Goal: Find specific page/section: Find specific page/section

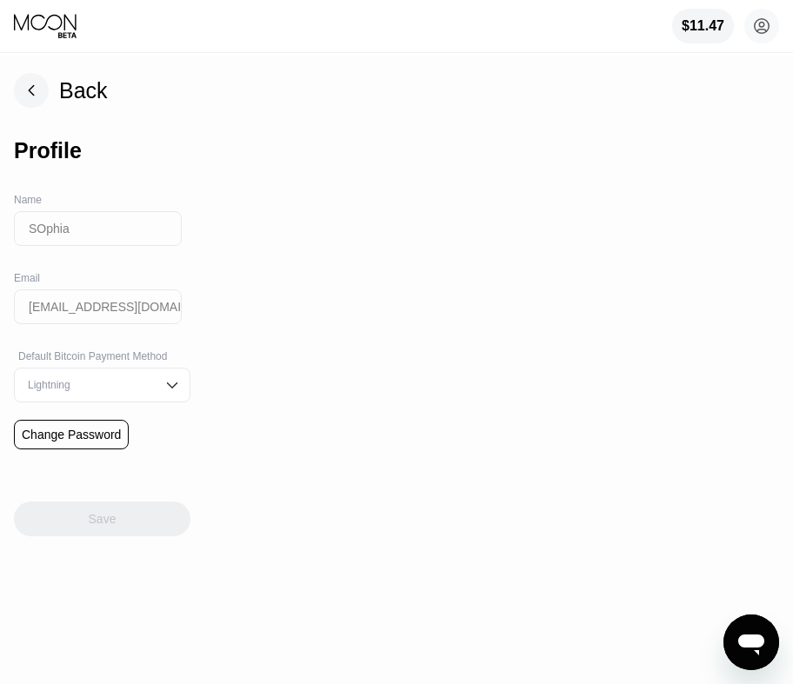
click at [54, 71] on div "Back Profile Name [PERSON_NAME] Email [EMAIL_ADDRESS][DOMAIN_NAME] Default Bitc…" at bounding box center [102, 370] width 176 height 629
click at [69, 89] on div "Back" at bounding box center [83, 90] width 49 height 25
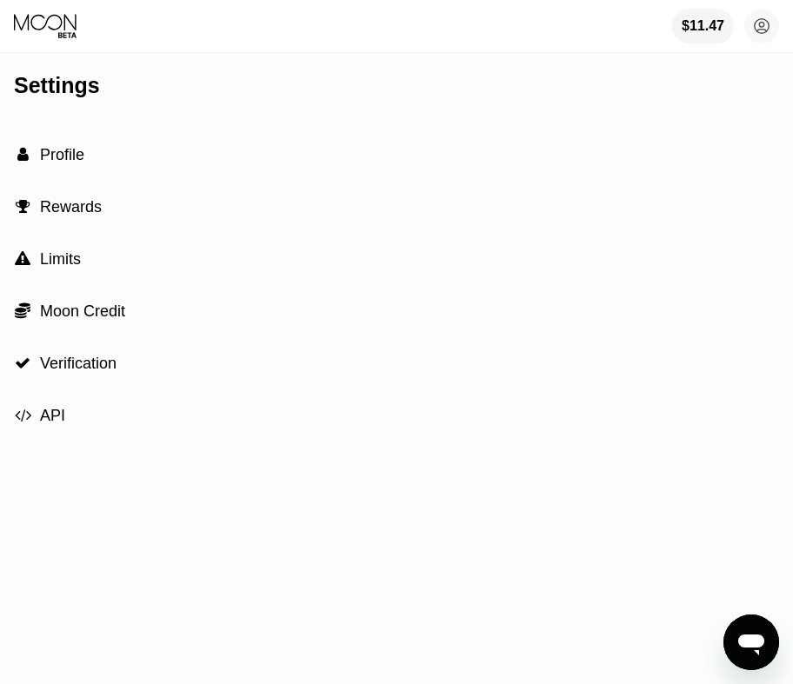
click at [56, 14] on icon at bounding box center [46, 26] width 65 height 26
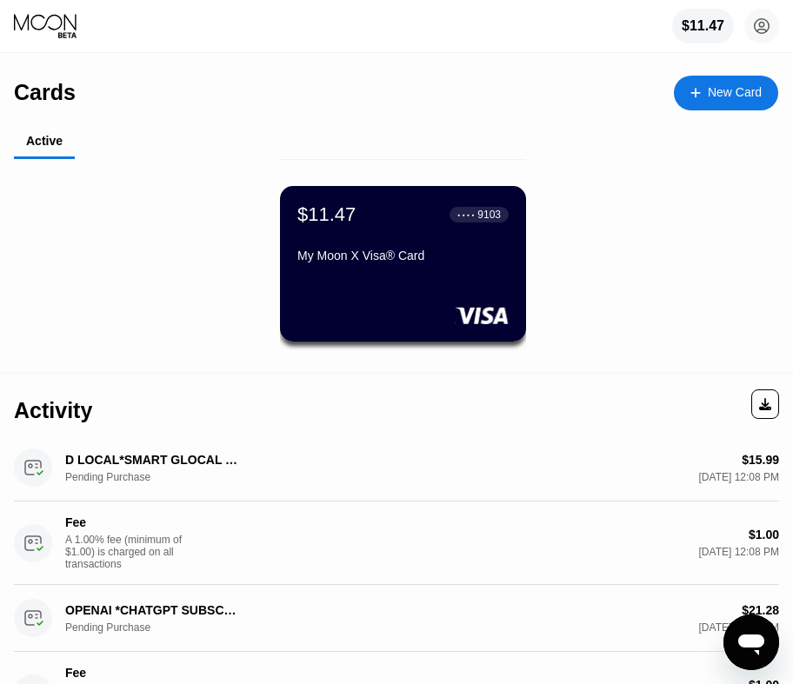
click at [363, 263] on div "My Moon X Visa® Card" at bounding box center [402, 256] width 211 height 14
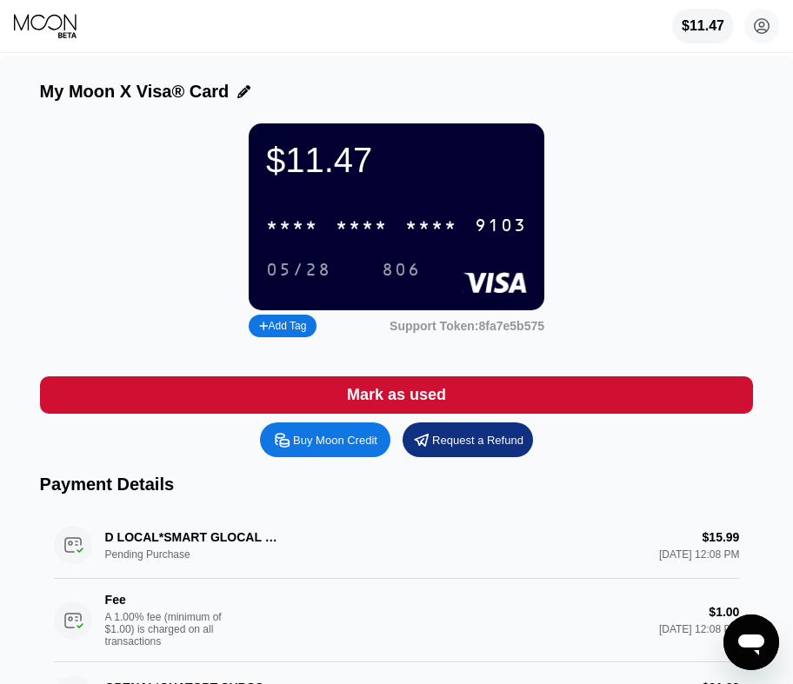
click at [449, 236] on div "* * * *" at bounding box center [431, 226] width 52 height 20
click at [291, 274] on div "05/28" at bounding box center [298, 271] width 65 height 20
